Goal: Check status: Check status

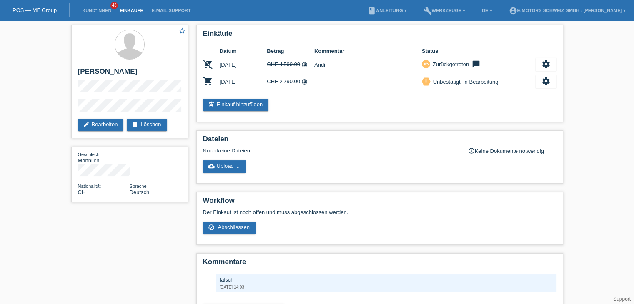
click at [138, 10] on link "Einkäufe" at bounding box center [131, 10] width 32 height 5
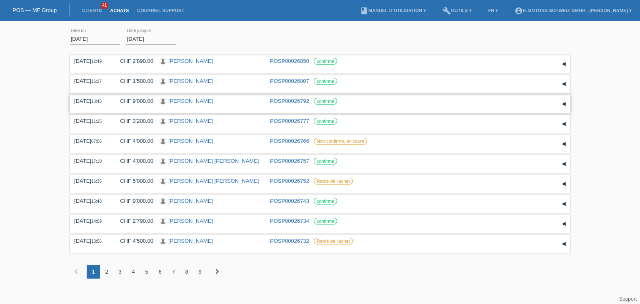
click at [199, 100] on link "Budimka Brandes" at bounding box center [190, 101] width 45 height 6
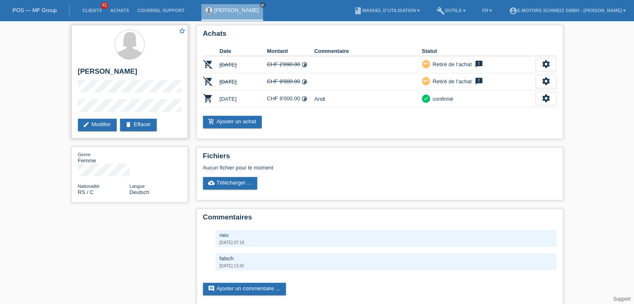
drag, startPoint x: 77, startPoint y: 71, endPoint x: 142, endPoint y: 70, distance: 65.0
click at [142, 70] on div "star_border Budimka Brandes edit Modifier delete Effacer" at bounding box center [129, 81] width 117 height 113
copy h2 "[PERSON_NAME]"
click at [478, 10] on link "FR ▾" at bounding box center [487, 10] width 18 height 5
click at [457, 19] on span "Deutsch" at bounding box center [452, 20] width 23 height 10
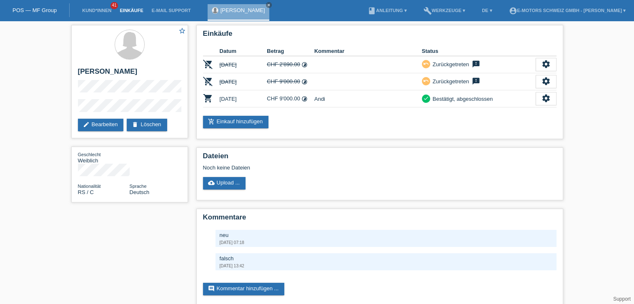
click at [128, 12] on link "Einkäufe" at bounding box center [131, 10] width 32 height 5
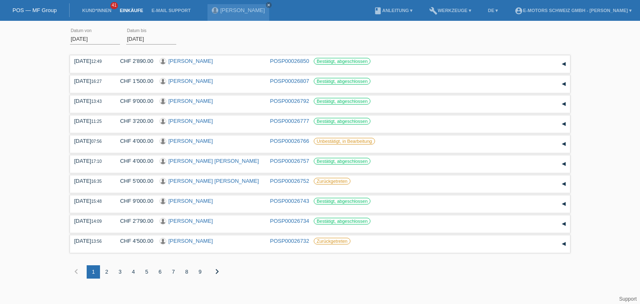
click at [128, 10] on link "Einkäufe" at bounding box center [131, 10] width 32 height 5
